Goal: Information Seeking & Learning: Compare options

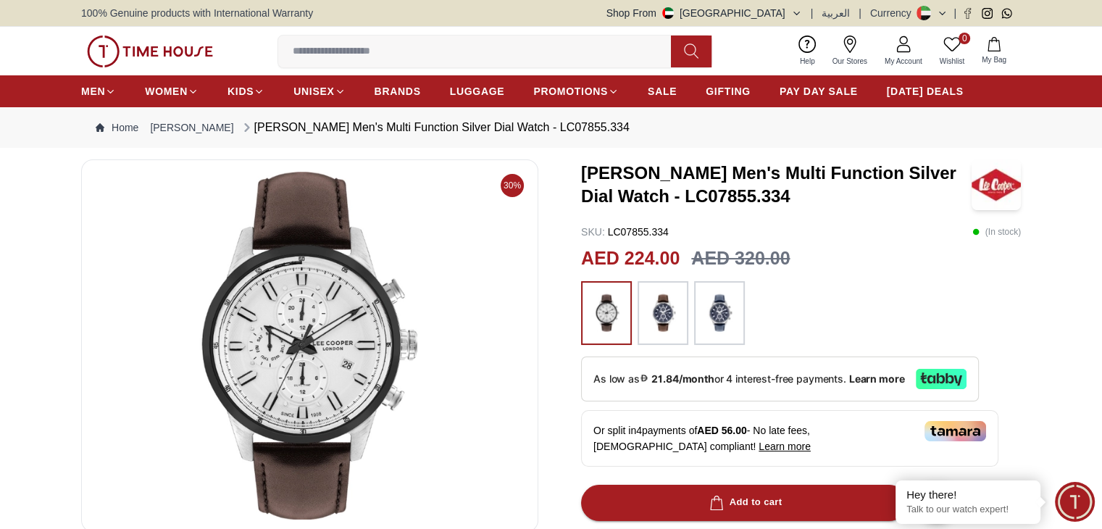
click at [677, 309] on img at bounding box center [663, 312] width 36 height 49
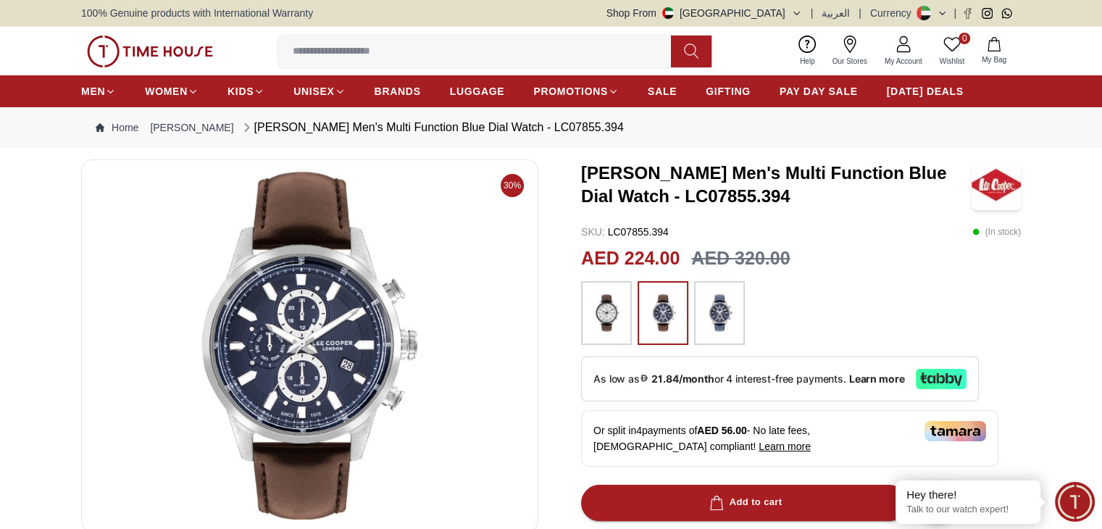
click at [727, 328] on img at bounding box center [719, 312] width 36 height 49
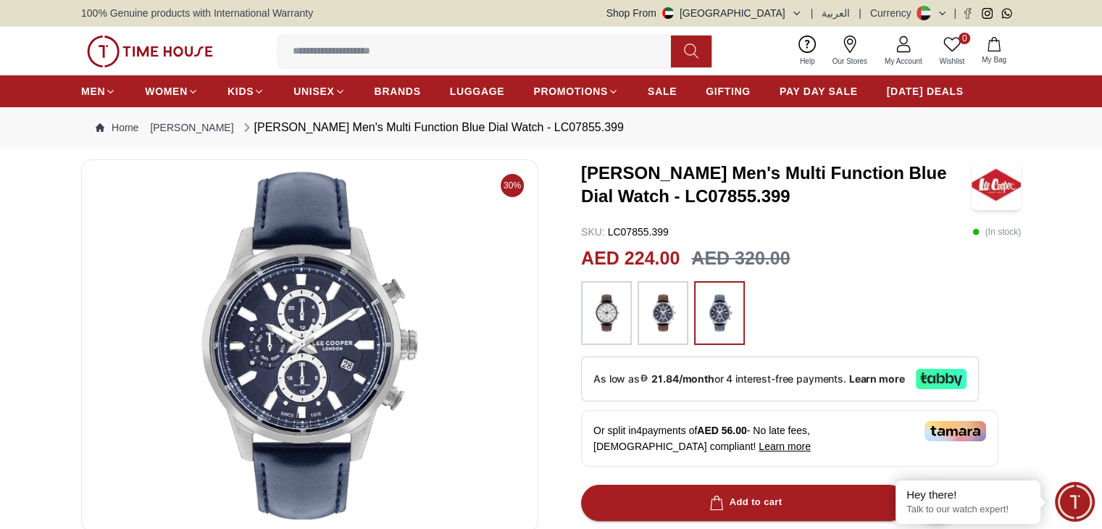
click at [649, 319] on img at bounding box center [663, 312] width 36 height 49
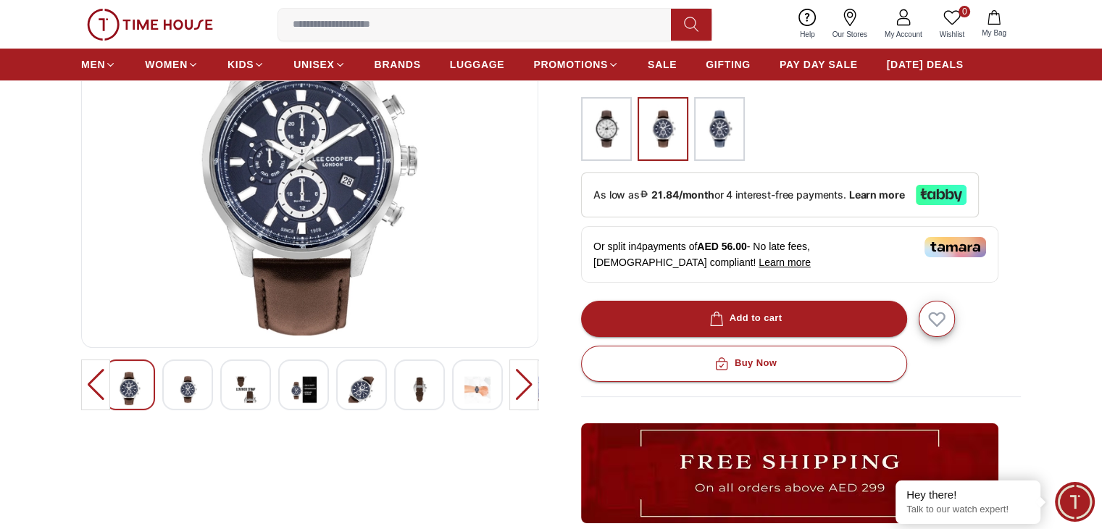
scroll to position [185, 0]
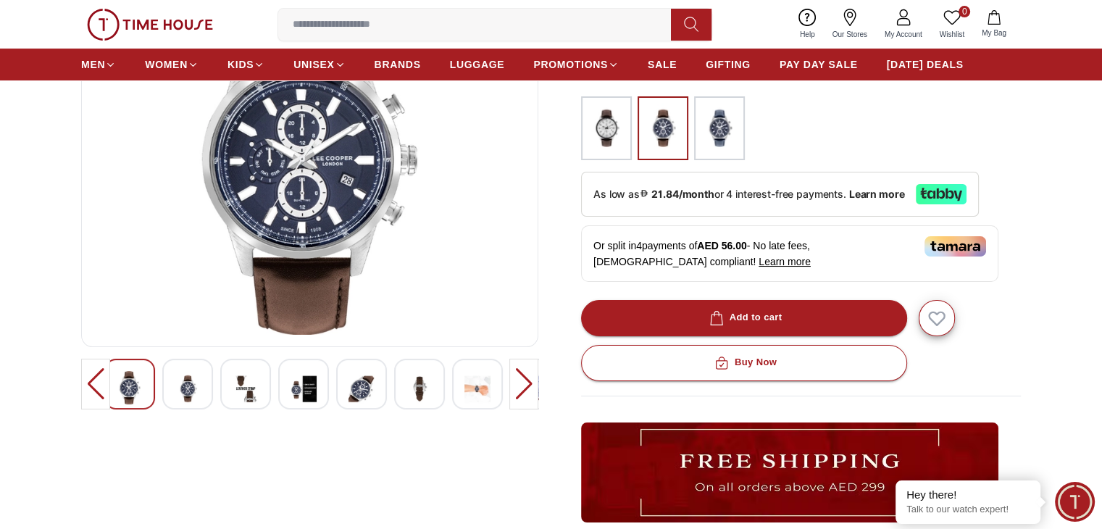
click at [356, 387] on img at bounding box center [362, 389] width 26 height 36
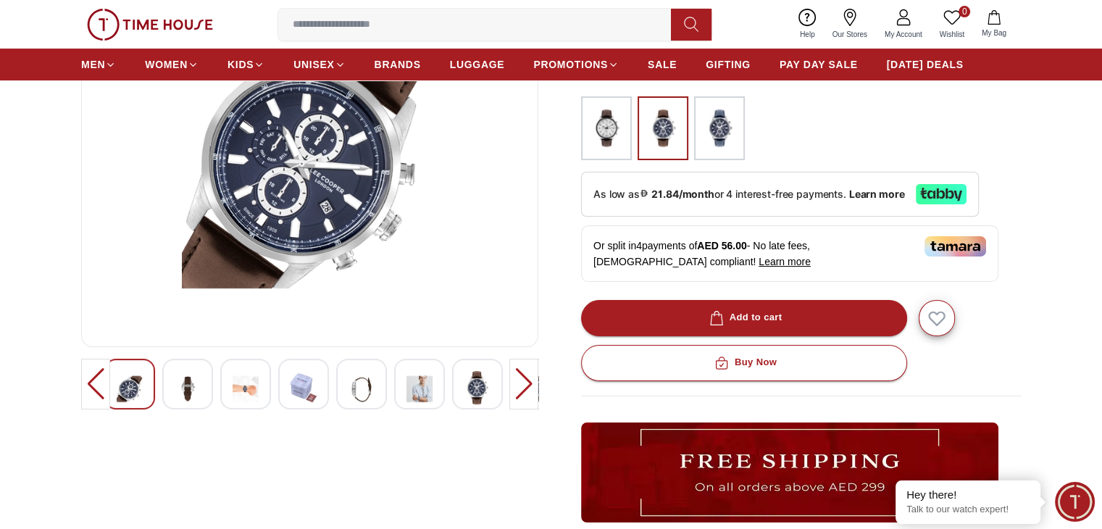
click at [486, 398] on img at bounding box center [478, 387] width 26 height 33
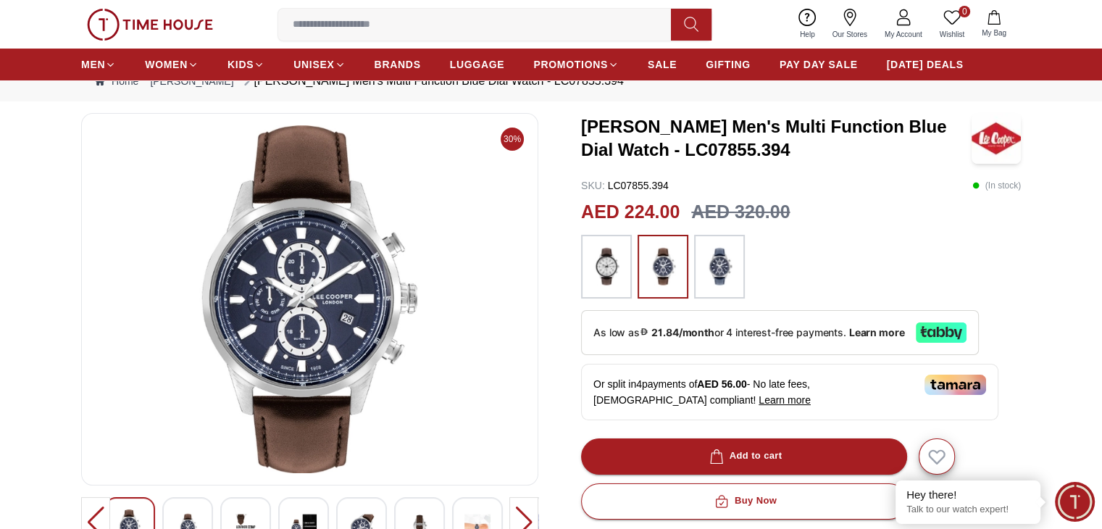
scroll to position [16, 0]
